Goal: Navigation & Orientation: Go to known website

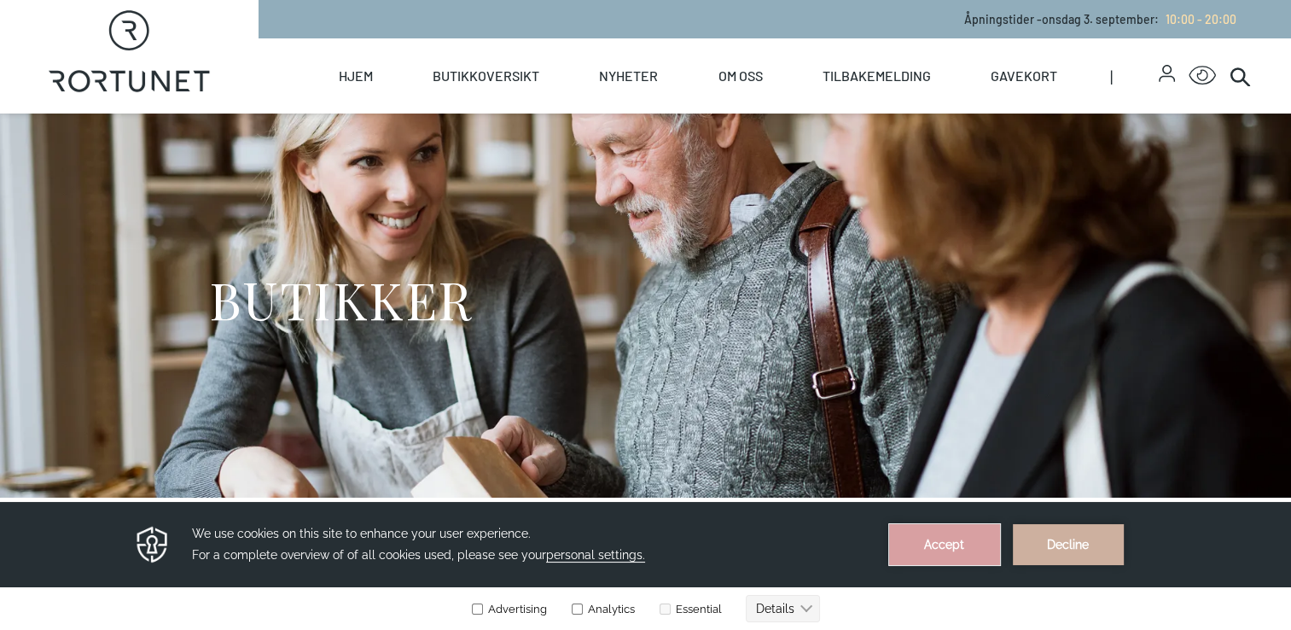
click at [956, 555] on button "Accept" at bounding box center [944, 544] width 111 height 41
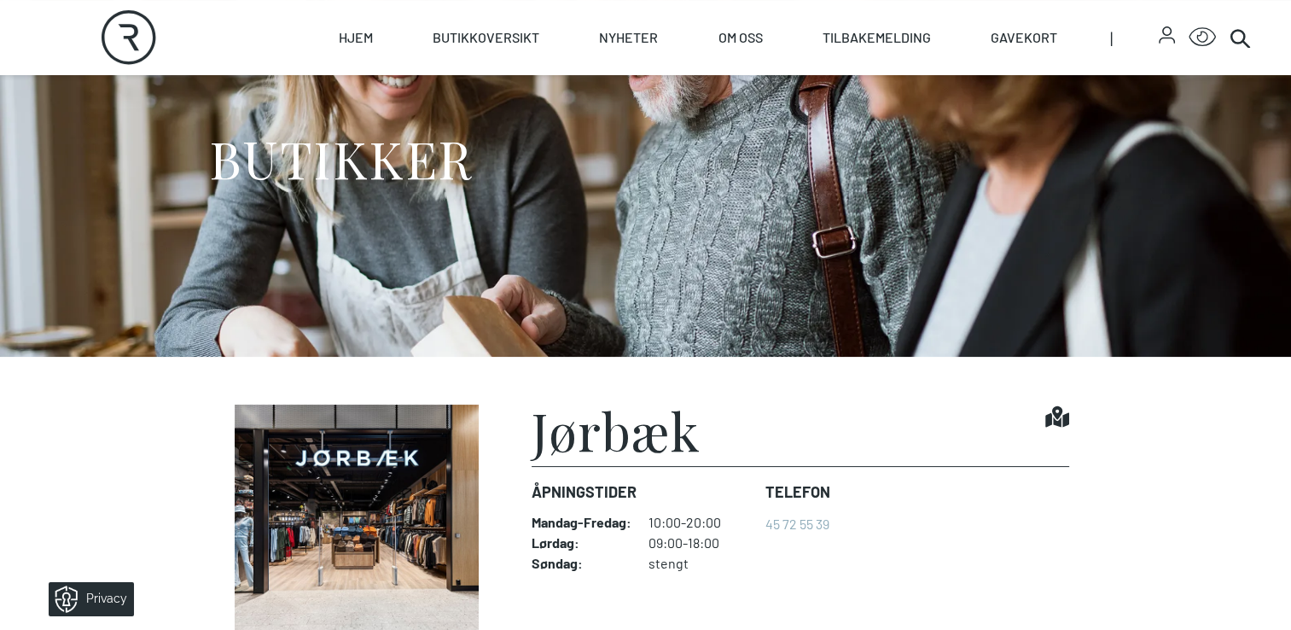
scroll to position [146, 0]
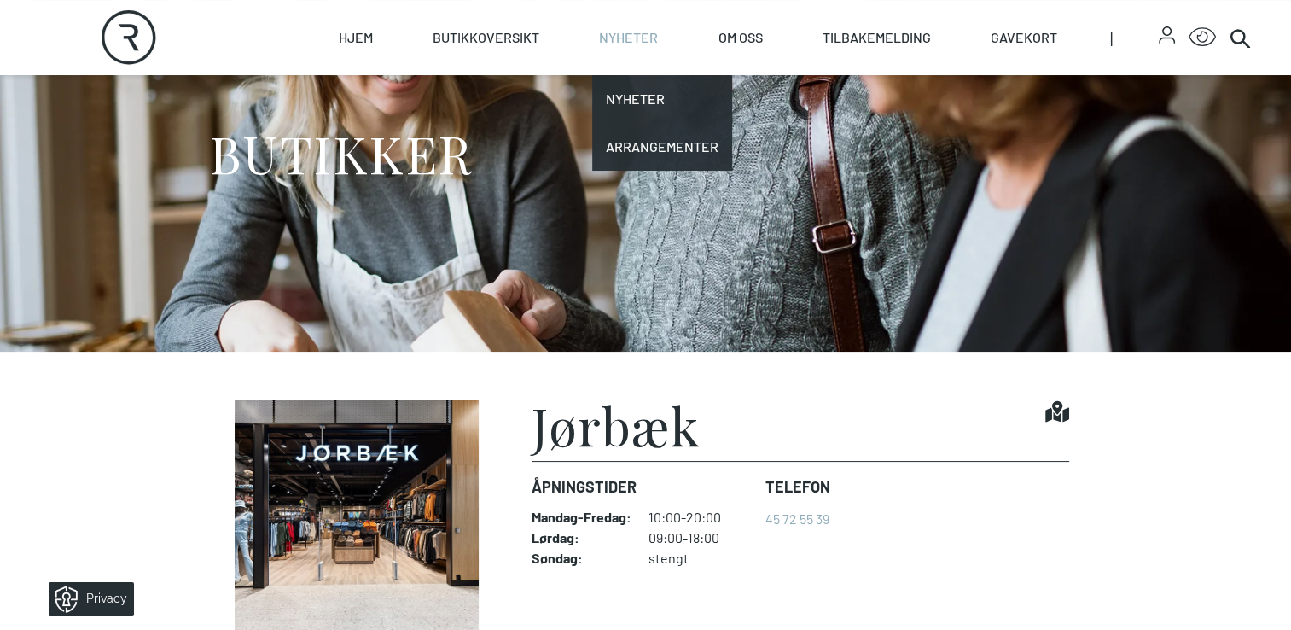
click at [639, 48] on link "Nyheter" at bounding box center [628, 37] width 59 height 75
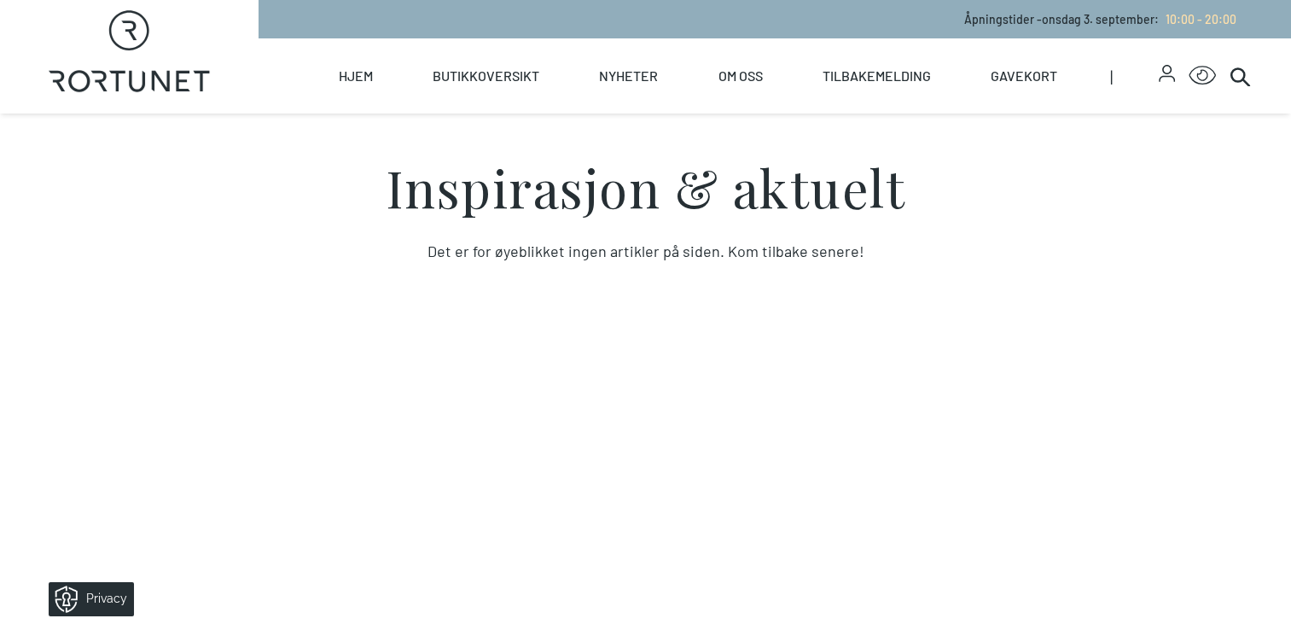
click at [9, 1] on link "Rortunet" at bounding box center [129, 19] width 259 height 38
select select "NO"
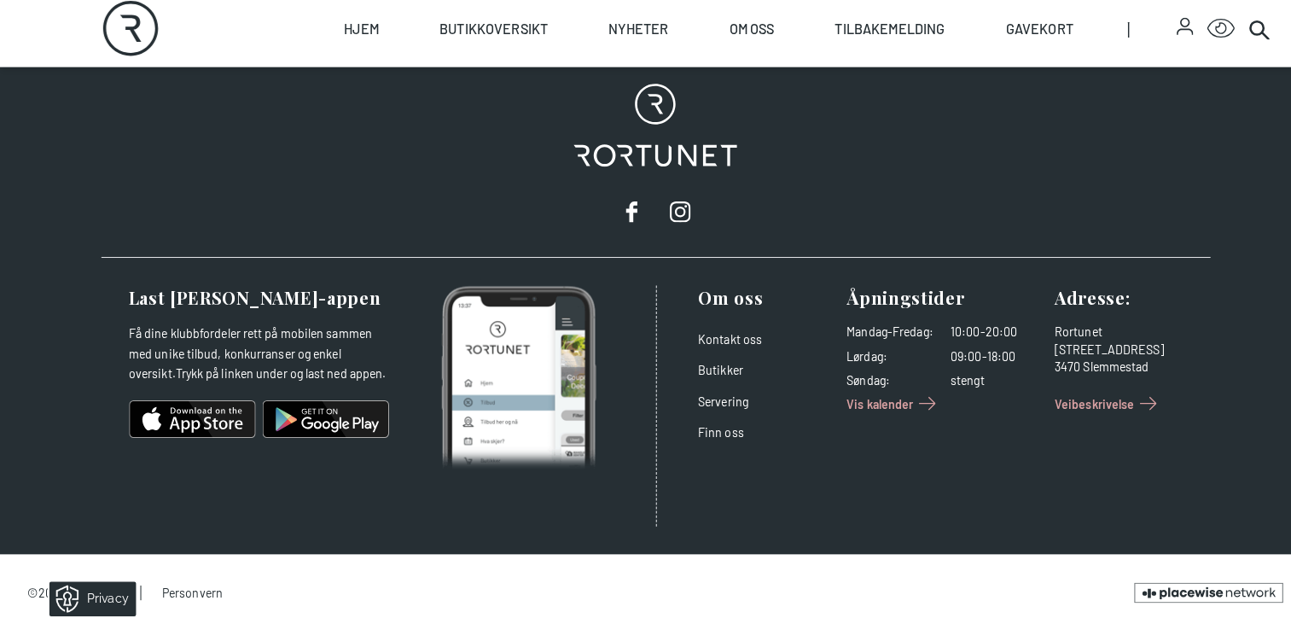
scroll to position [2702, 0]
